Goal: Task Accomplishment & Management: Use online tool/utility

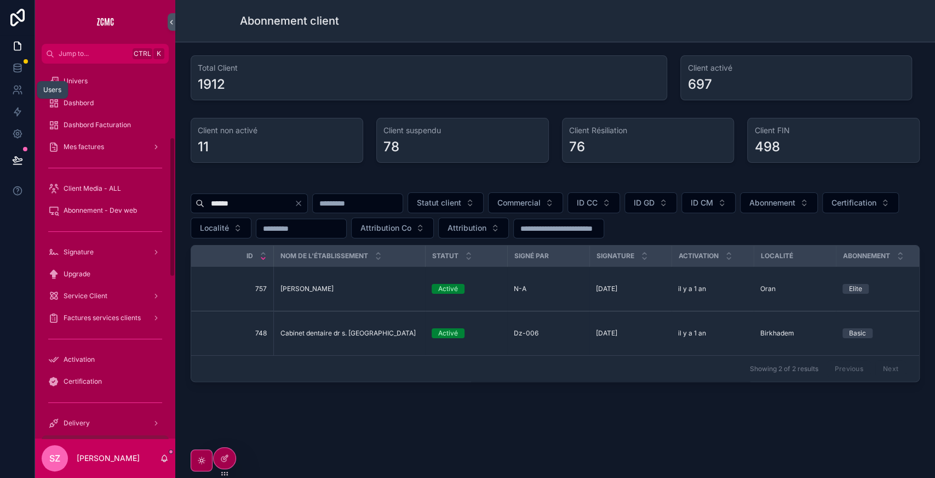
scroll to position [196, 0]
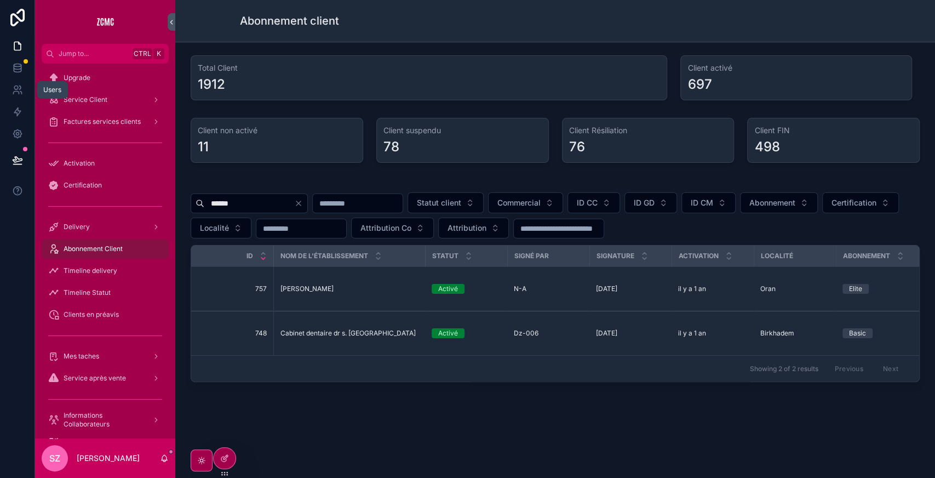
click at [16, 89] on icon at bounding box center [16, 88] width 4 height 4
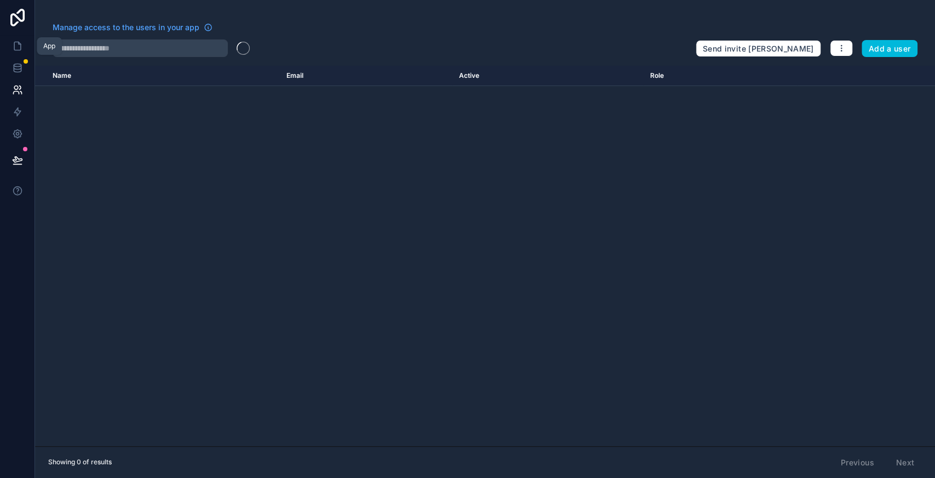
click at [20, 55] on link at bounding box center [17, 46] width 35 height 22
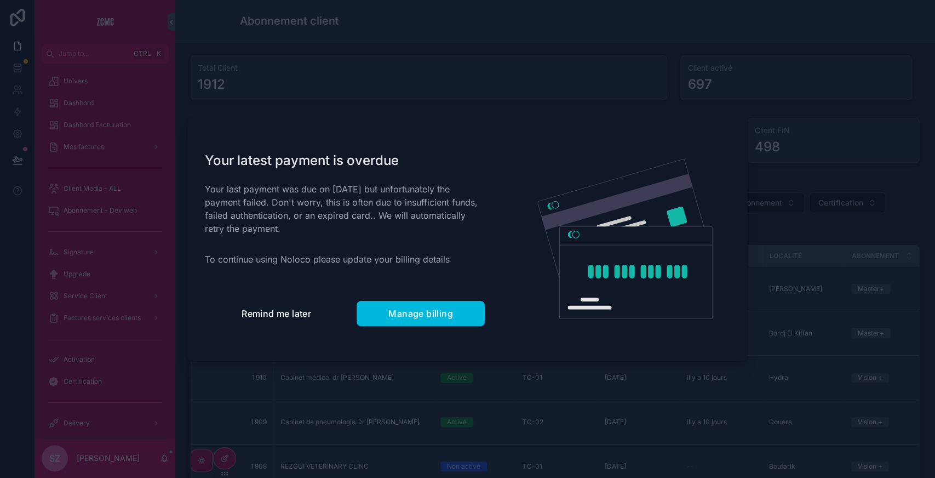
click at [307, 322] on button "Remind me later" at bounding box center [276, 313] width 143 height 25
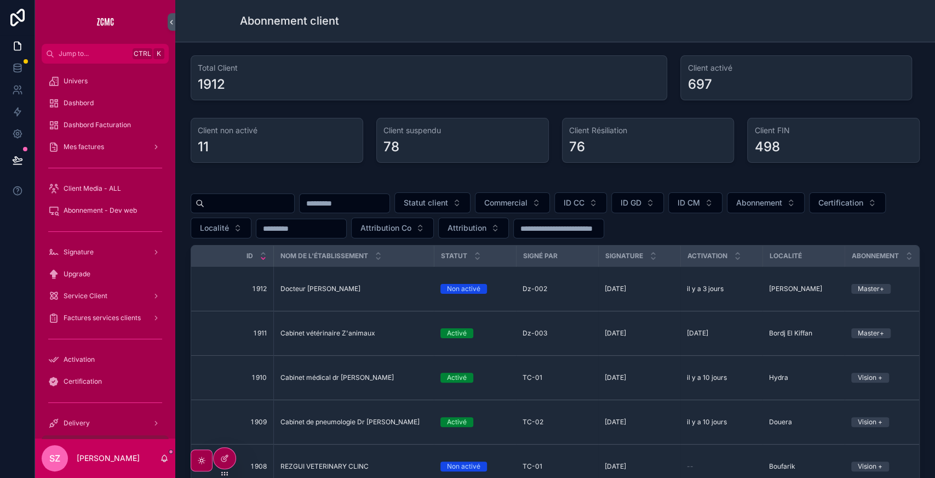
click at [274, 203] on input "scrollable content" at bounding box center [249, 203] width 90 height 15
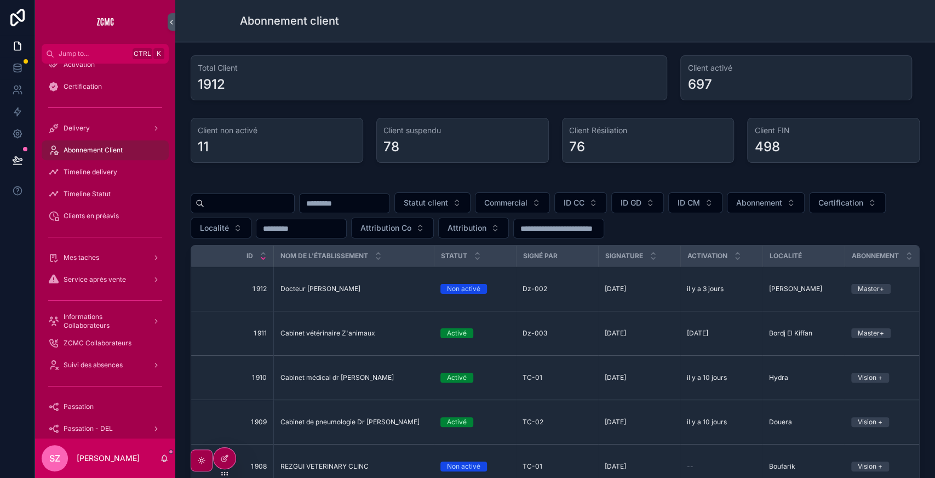
click at [101, 316] on span "Informations Collaborateurs" at bounding box center [104, 321] width 80 height 18
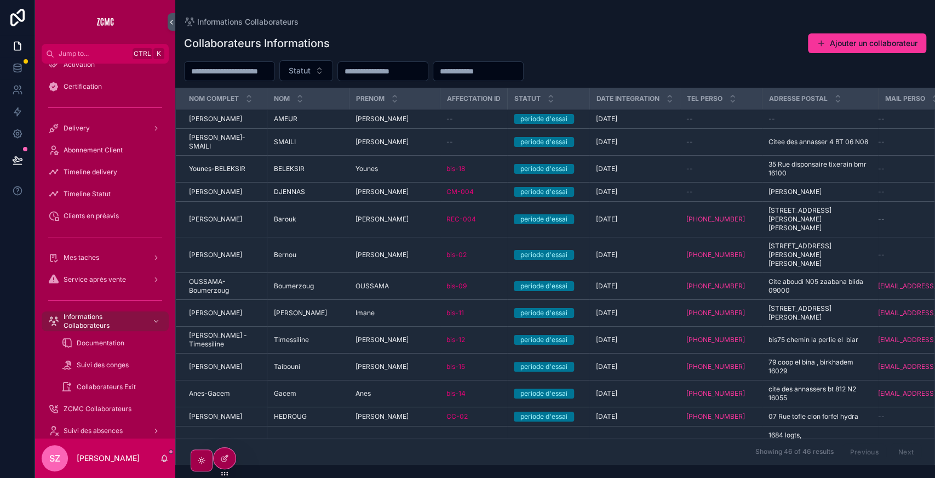
click at [405, 169] on div "[PERSON_NAME]" at bounding box center [395, 168] width 78 height 9
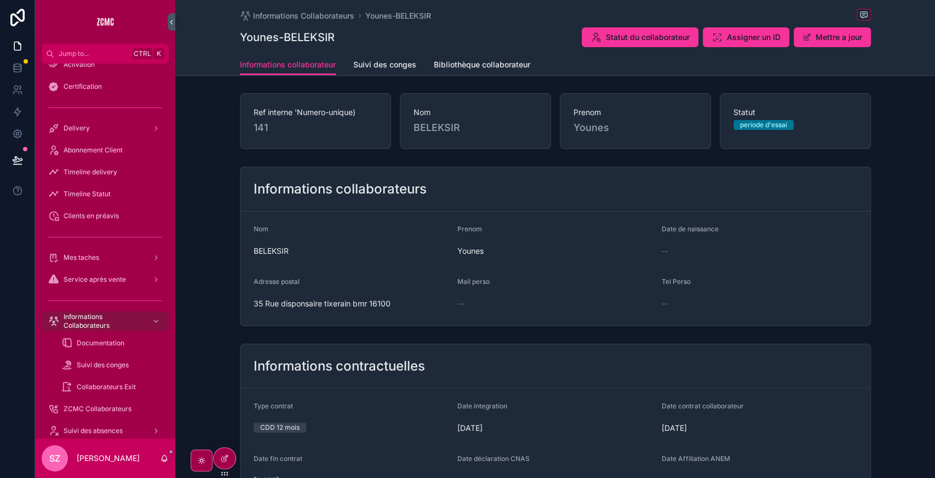
scroll to position [98, 0]
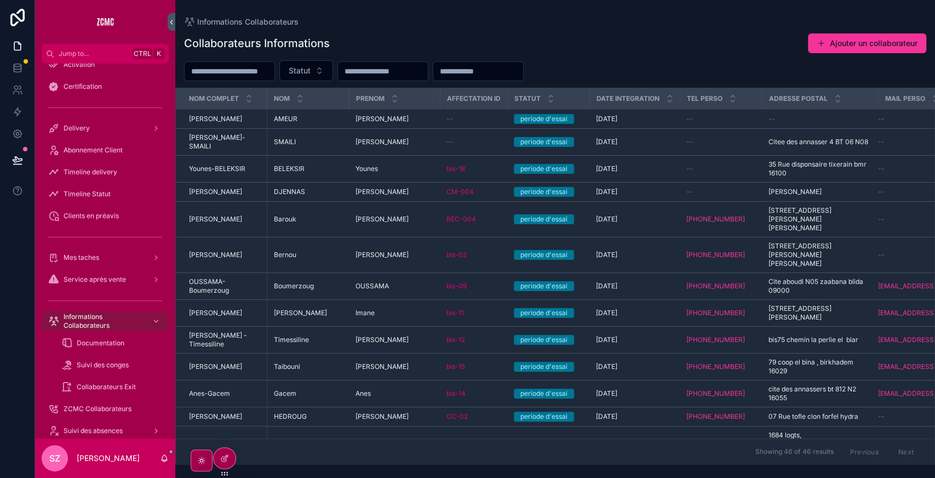
click at [240, 69] on input "scrollable content" at bounding box center [230, 71] width 90 height 15
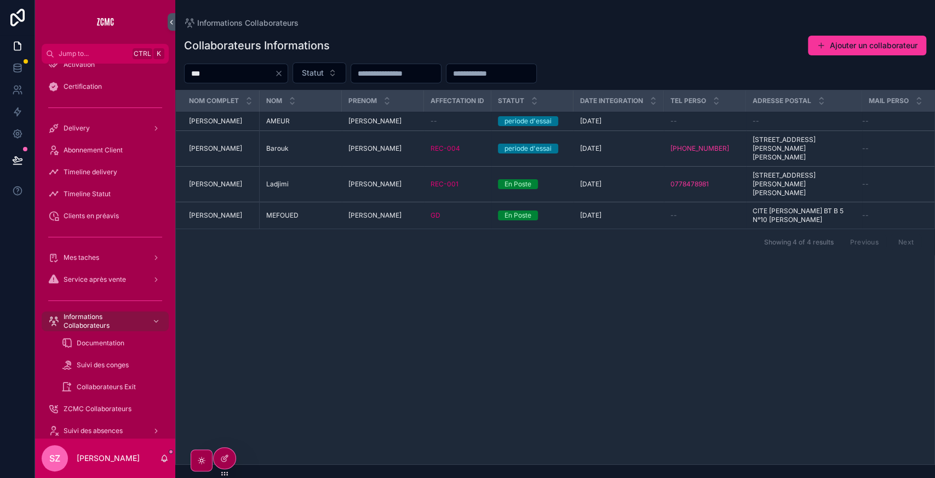
type input "***"
click at [323, 214] on div "MEFOUED MEFOUED" at bounding box center [300, 215] width 69 height 9
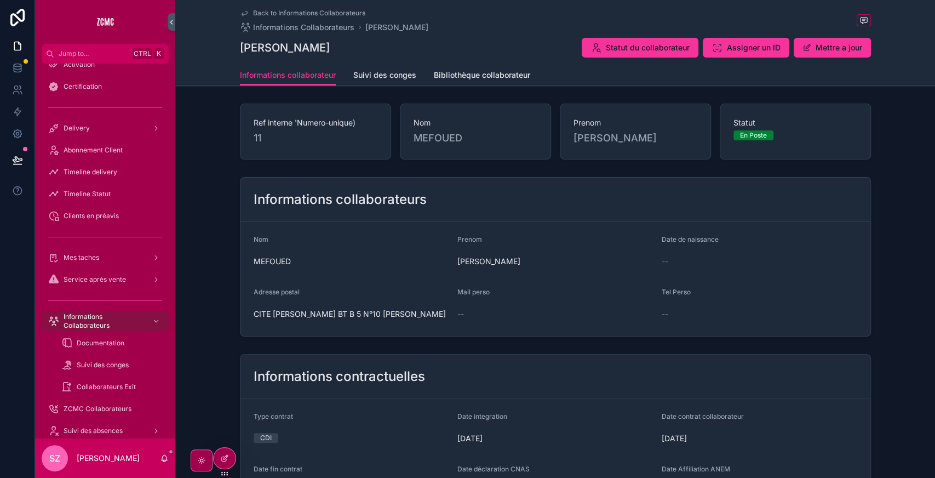
click at [745, 48] on span "Assigner un ID" at bounding box center [754, 47] width 54 height 11
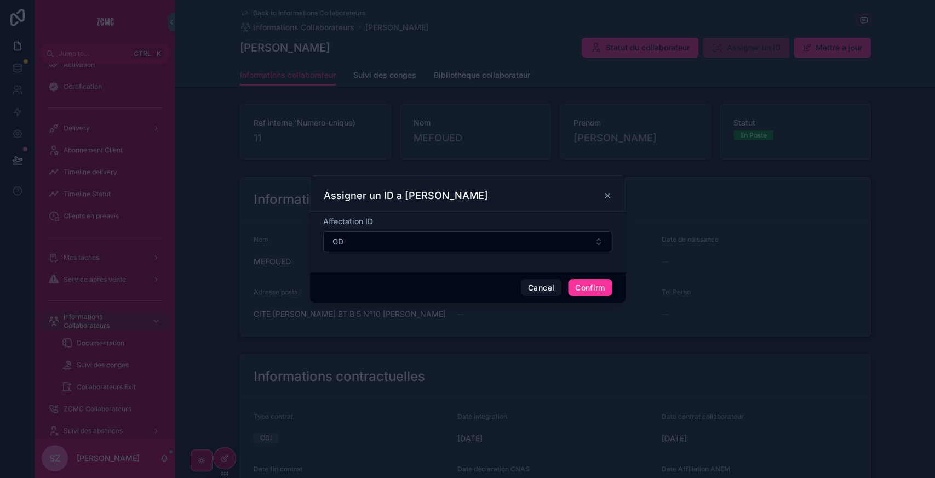
click at [377, 239] on button "GD" at bounding box center [467, 241] width 289 height 21
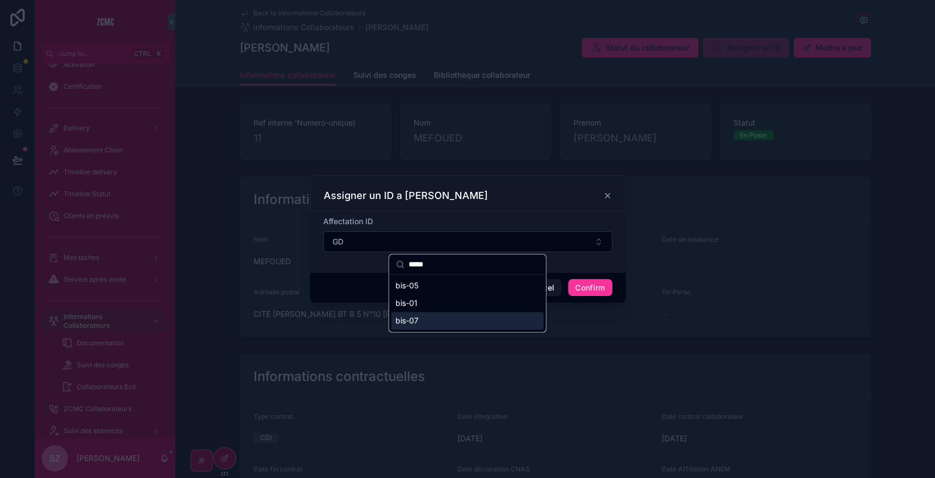
type input "*****"
click at [417, 319] on span "bis-07" at bounding box center [407, 320] width 23 height 11
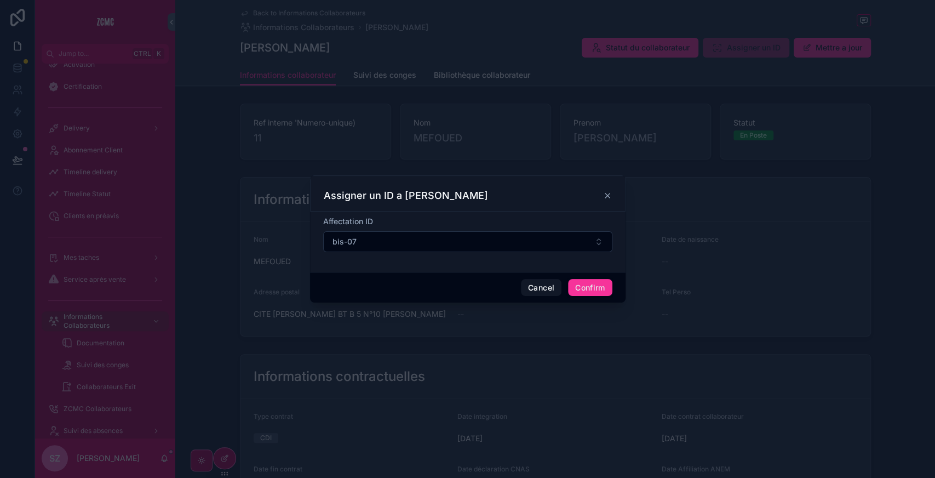
click at [585, 287] on button "Confirm" at bounding box center [590, 288] width 44 height 18
